Goal: Information Seeking & Learning: Learn about a topic

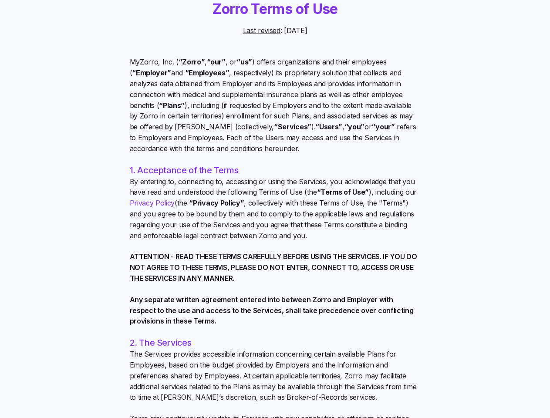
click at [275, 209] on span "By entering to, connecting to, accessing or using the Services, you acknowledge…" at bounding box center [275, 208] width 291 height 65
